Goal: Communication & Community: Participate in discussion

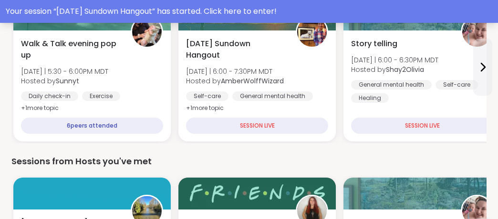
click at [205, 8] on div "Your session “ [DATE] Sundown Hangout ” has started. Click here to enter!" at bounding box center [249, 11] width 486 height 11
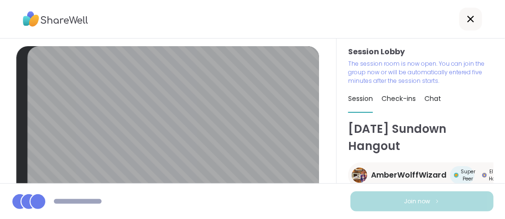
scroll to position [8, 0]
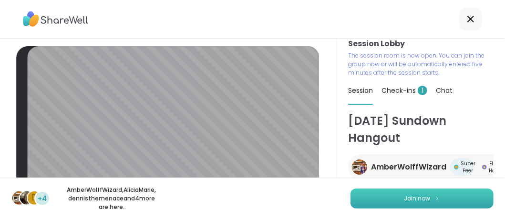
click at [434, 198] on img at bounding box center [437, 198] width 6 height 5
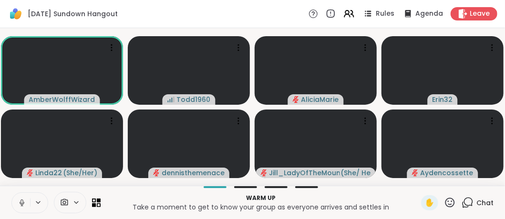
click at [25, 201] on icon at bounding box center [22, 203] width 9 height 9
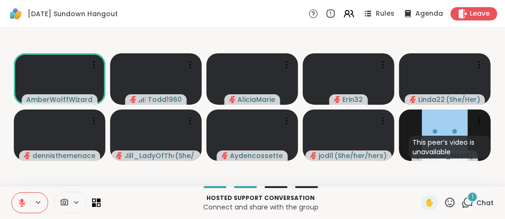
click at [21, 205] on icon at bounding box center [22, 203] width 7 height 7
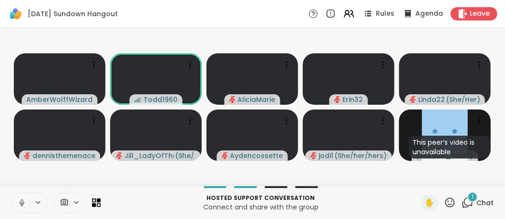
click at [21, 202] on icon at bounding box center [22, 203] width 9 height 9
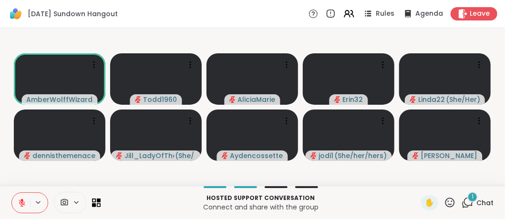
click at [25, 199] on icon at bounding box center [22, 203] width 9 height 9
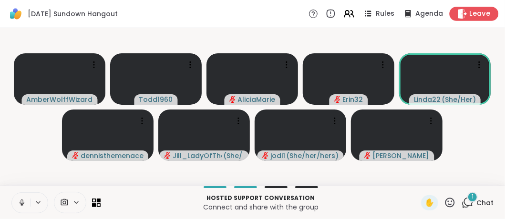
click at [474, 16] on span "Leave" at bounding box center [480, 14] width 21 height 10
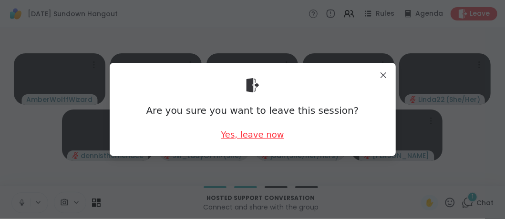
click at [230, 132] on div "Yes, leave now" at bounding box center [252, 135] width 63 height 12
